Goal: Book appointment/travel/reservation

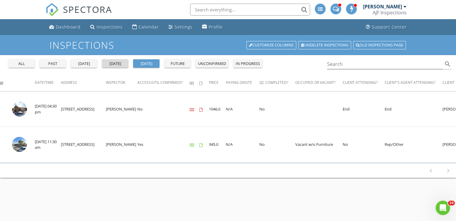
click at [118, 61] on div "[DATE]" at bounding box center [115, 64] width 22 height 6
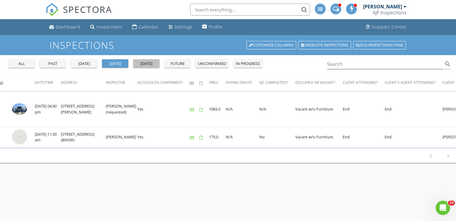
click at [151, 63] on div "tomorrow" at bounding box center [146, 64] width 22 height 6
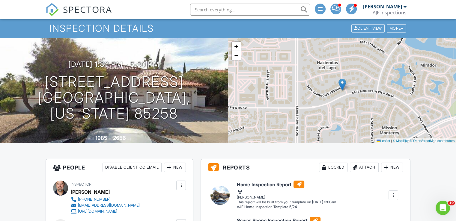
scroll to position [10, 0]
